Goal: Information Seeking & Learning: Learn about a topic

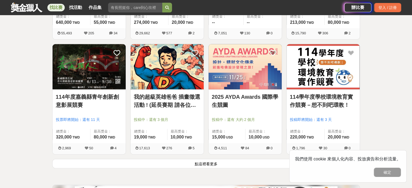
scroll to position [650, 0]
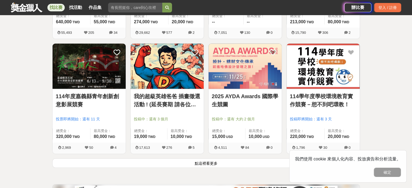
drag, startPoint x: 204, startPoint y: 104, endPoint x: 206, endPoint y: 109, distance: 5.1
click at [206, 109] on div "我的超級英雄爸爸 插畫徵選活動 ! (延長賽期 請各位踴躍參與) 投稿中：還有 3 個月 總獎金： 19,000 19,000 TWD 最高獎金： 10,00…" at bounding box center [167, 100] width 78 height 115
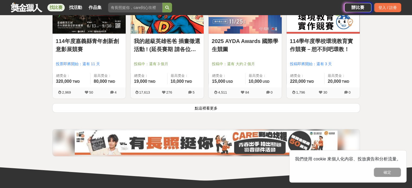
scroll to position [758, 0]
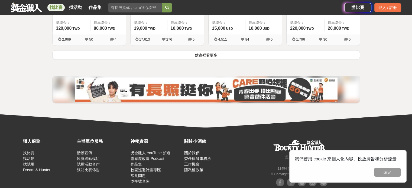
click at [203, 58] on button "點這裡看更多" at bounding box center [206, 54] width 308 height 9
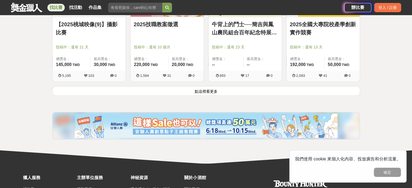
scroll to position [1435, 0]
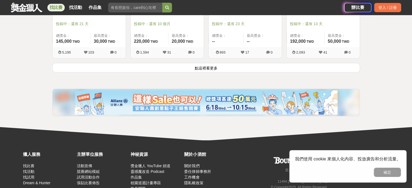
click at [205, 69] on button "點這裡看更多" at bounding box center [206, 67] width 308 height 9
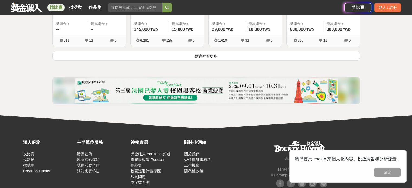
scroll to position [2139, 0]
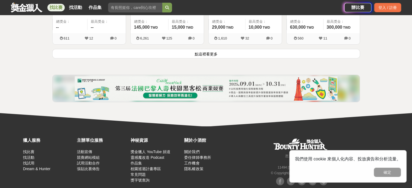
click at [205, 57] on button "點這裡看更多" at bounding box center [206, 53] width 308 height 9
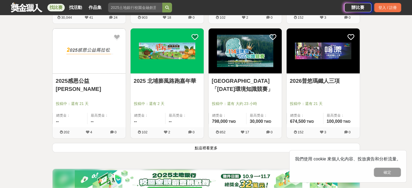
scroll to position [2841, 0]
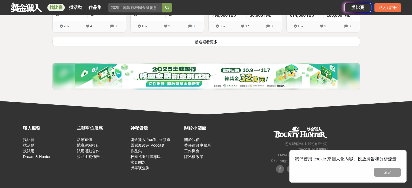
click at [204, 43] on button "點這裡看更多" at bounding box center [206, 41] width 308 height 9
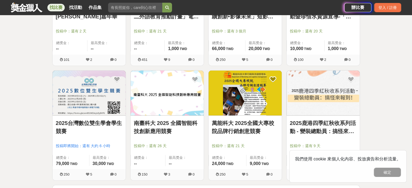
scroll to position [3518, 0]
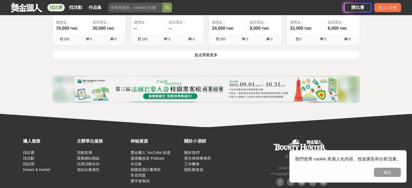
click at [206, 54] on button "點這裡看更多" at bounding box center [206, 54] width 308 height 9
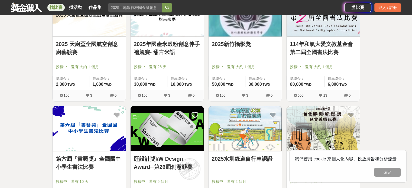
scroll to position [3708, 0]
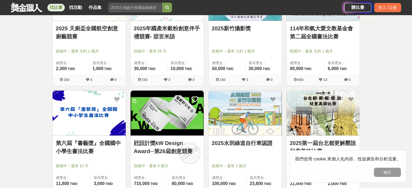
click at [252, 92] on img at bounding box center [245, 113] width 73 height 45
